Goal: Find contact information: Find contact information

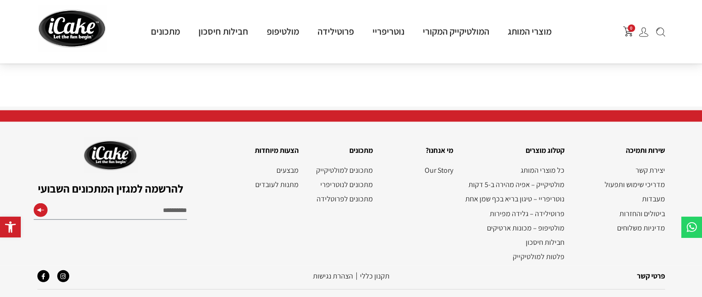
scroll to position [2181, 0]
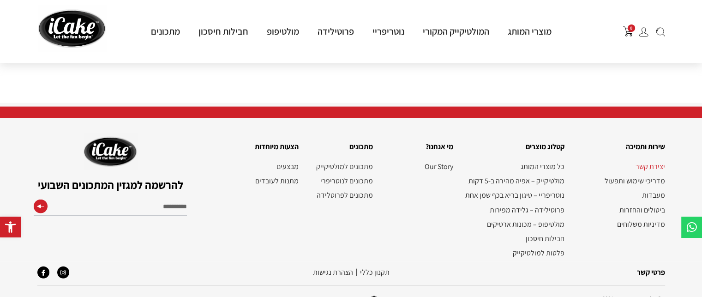
click at [647, 162] on link "יצירת קשר" at bounding box center [618, 166] width 91 height 9
